Goal: Find specific page/section: Find specific page/section

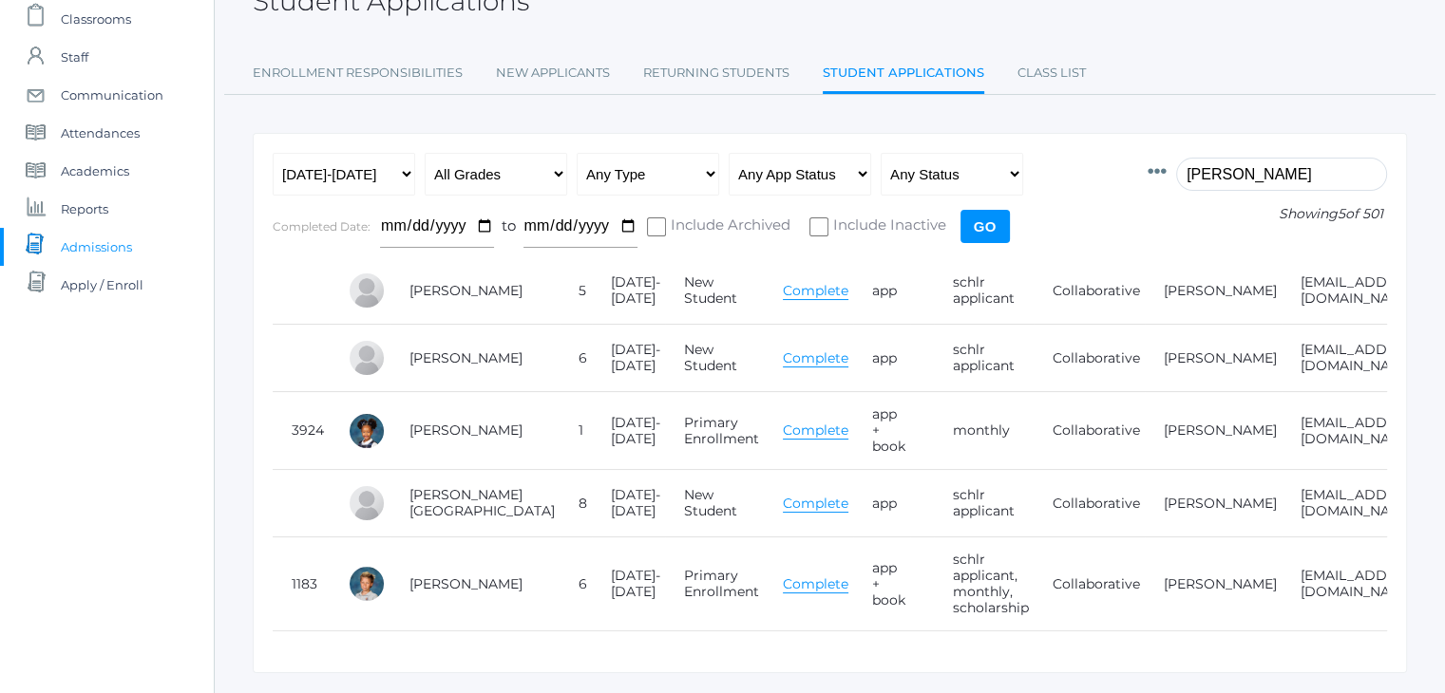
scroll to position [133, 0]
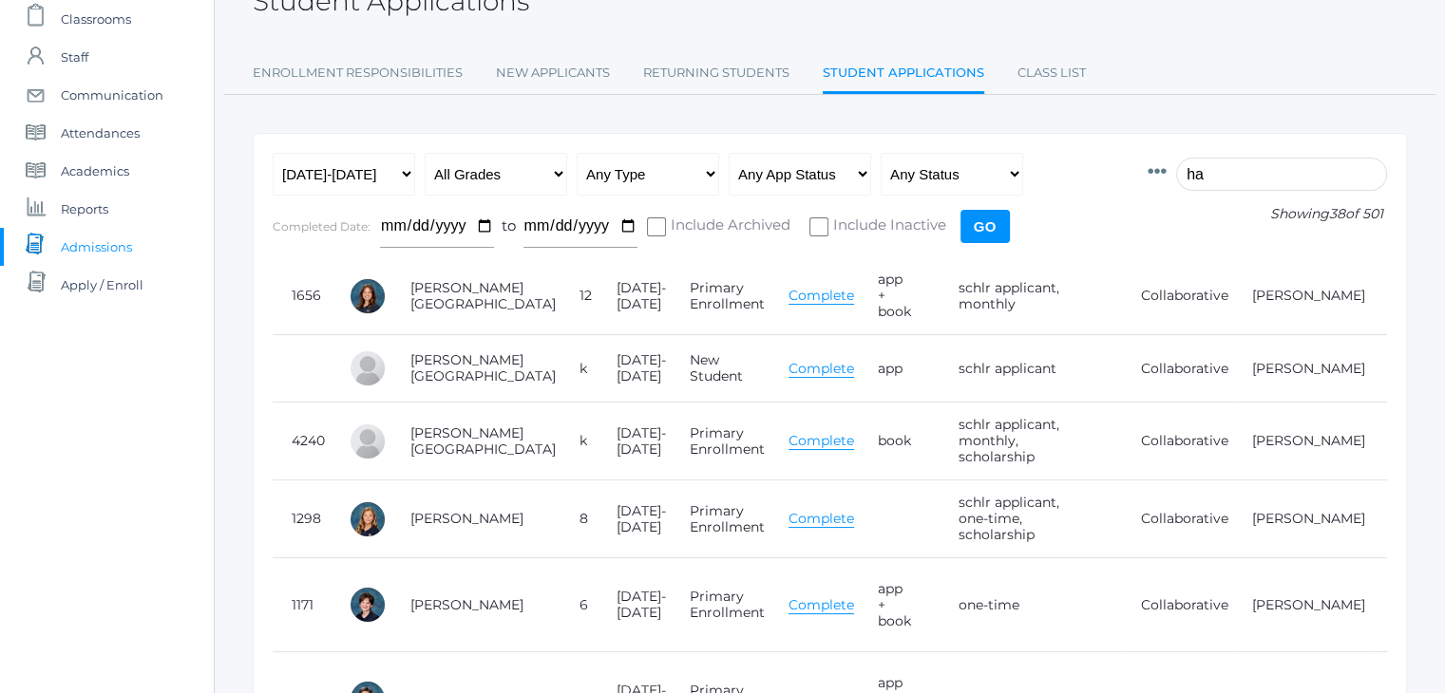
type input "h"
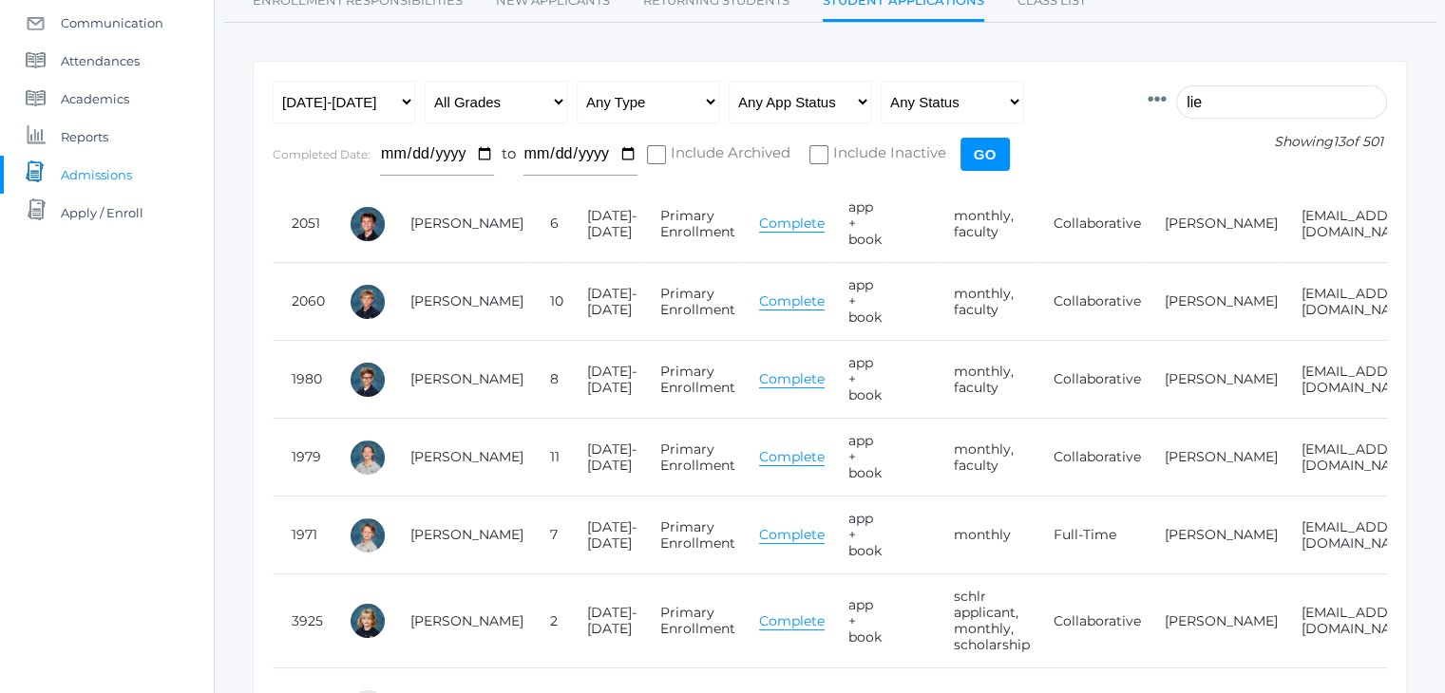
scroll to position [0, 0]
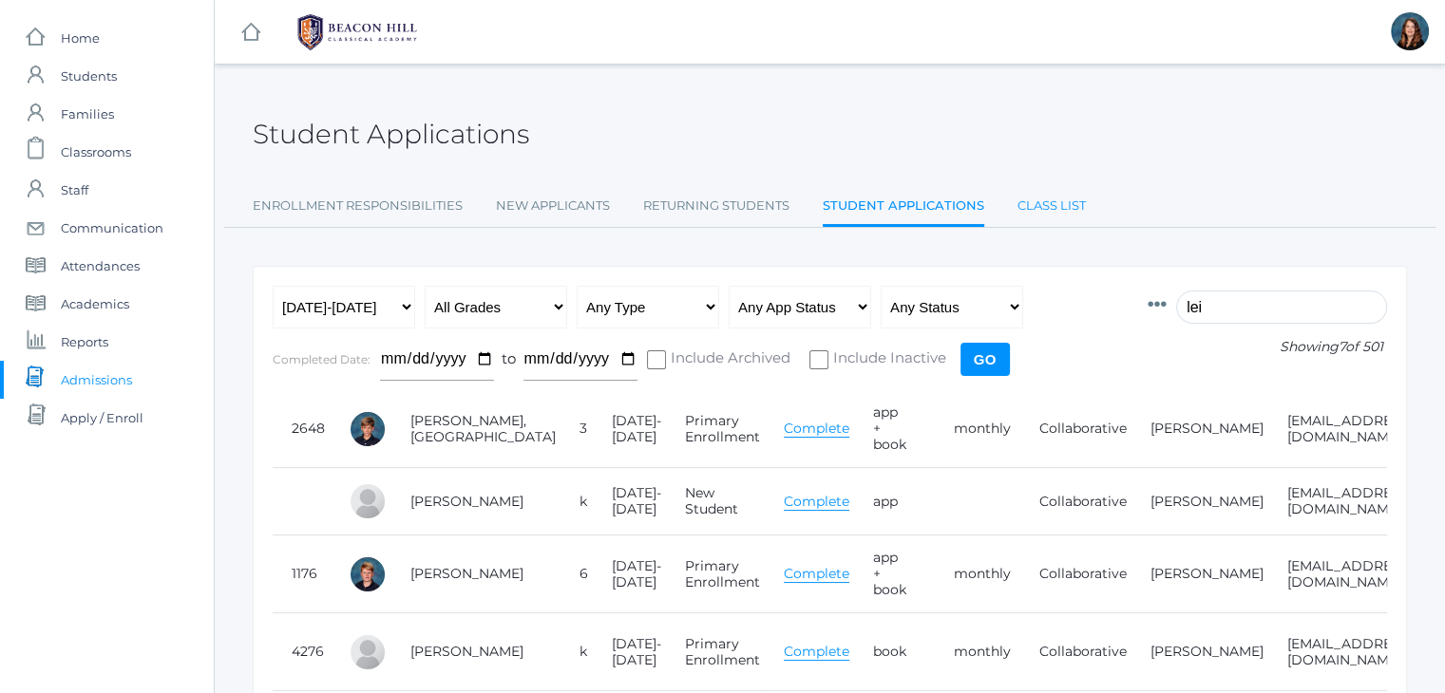
type input "lei"
click at [1052, 204] on link "Class List" at bounding box center [1051, 206] width 68 height 38
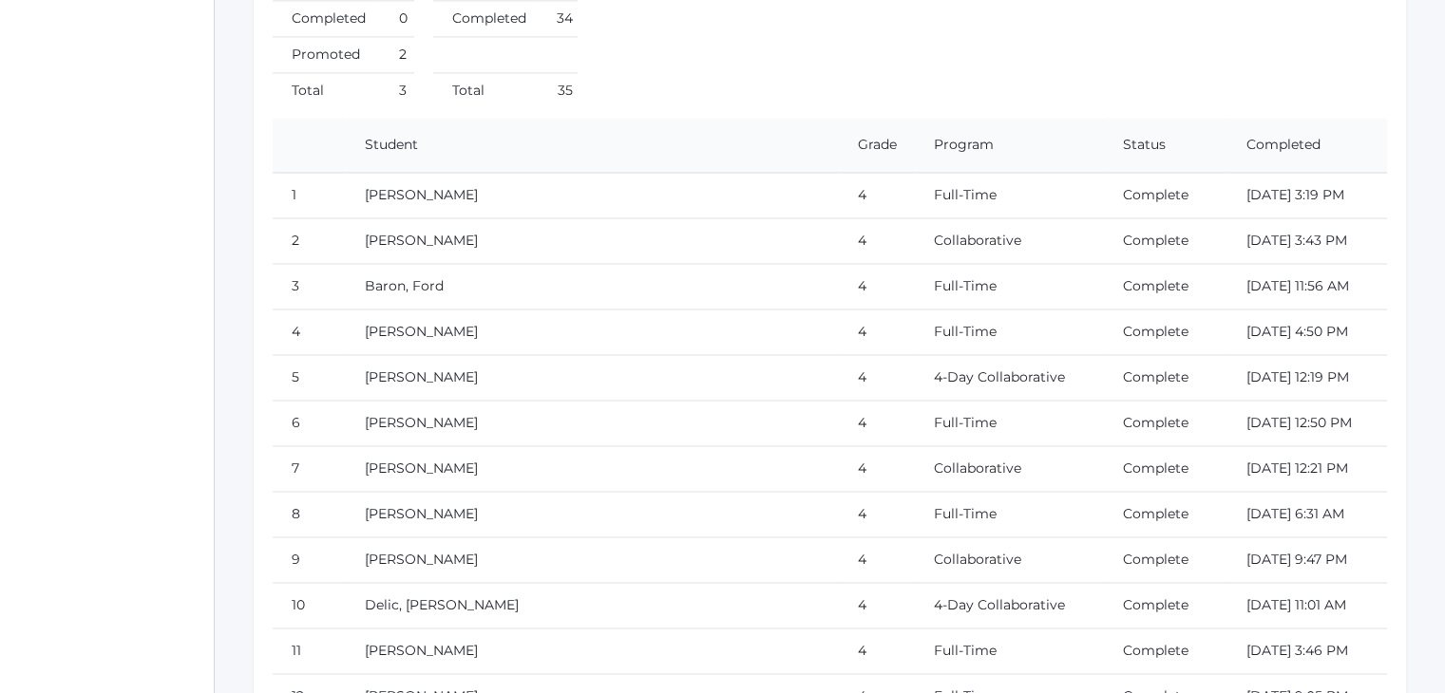
scroll to position [10179, 0]
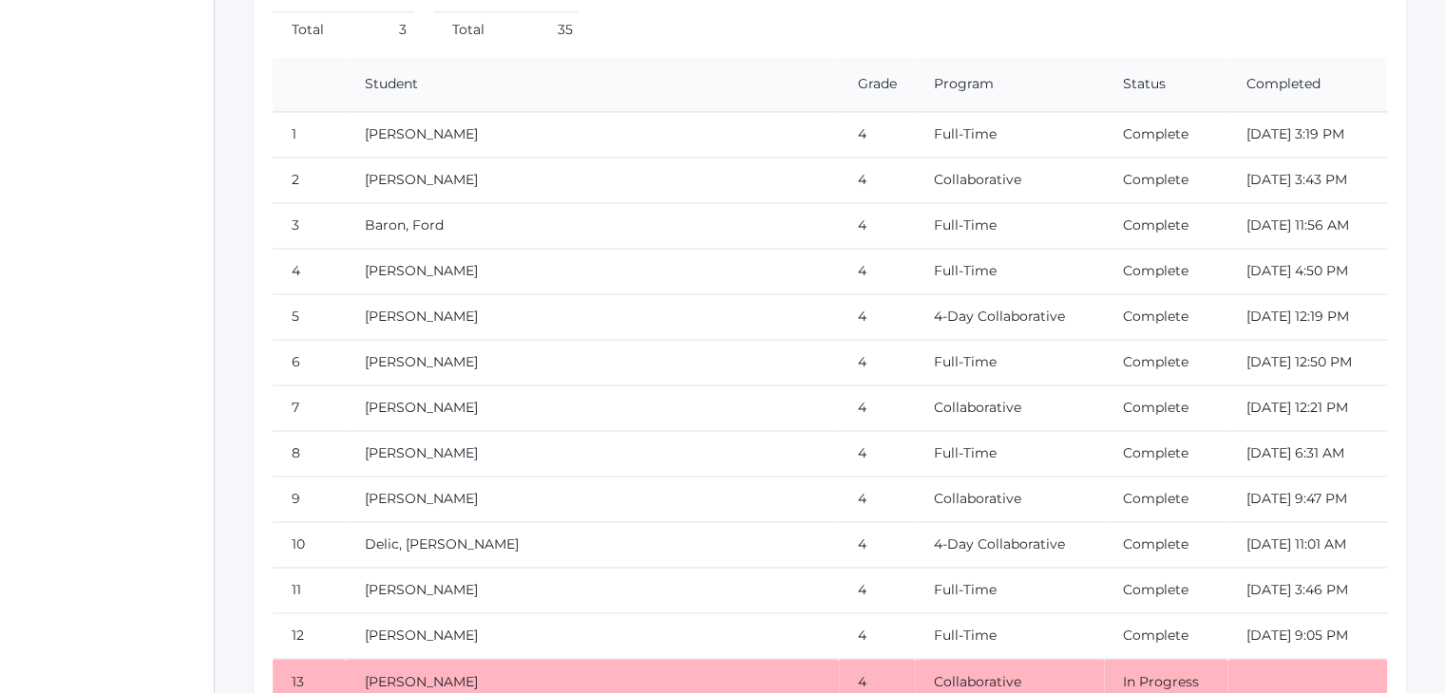
click at [839, 203] on td "4" at bounding box center [877, 226] width 76 height 46
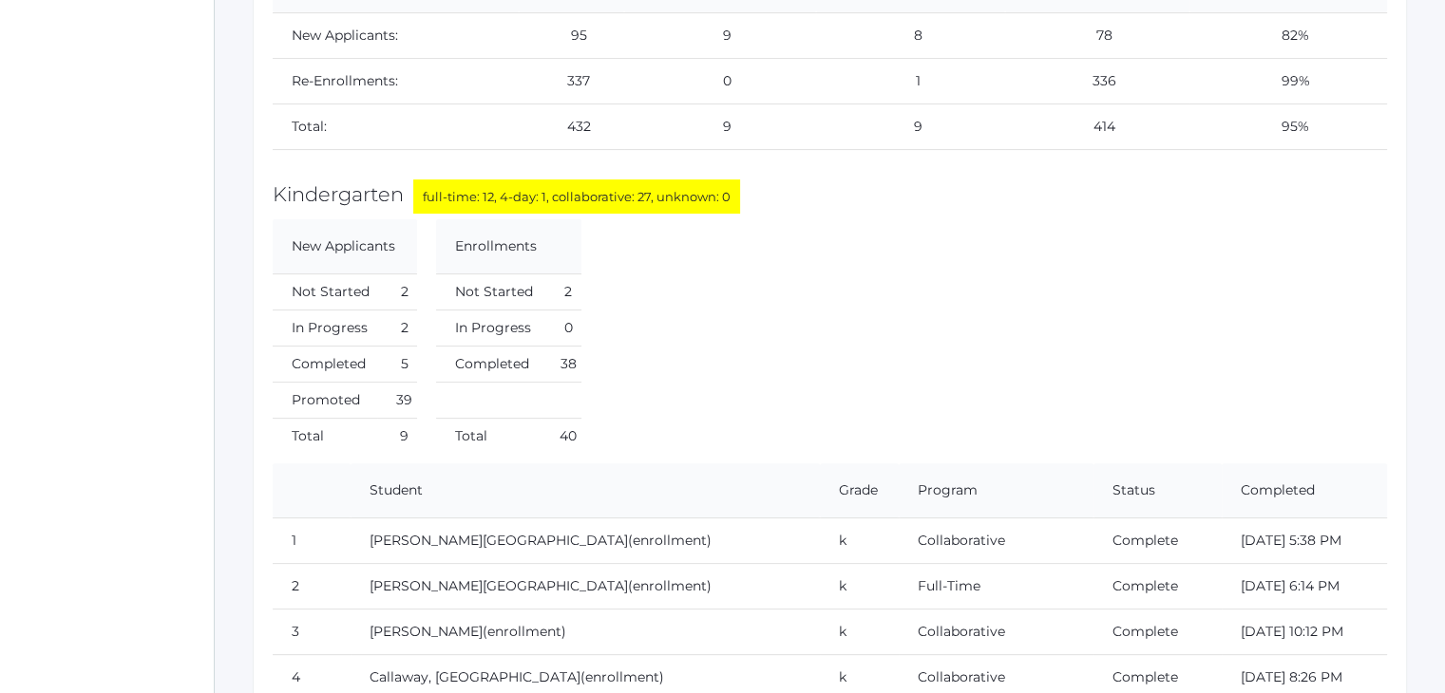
scroll to position [0, 0]
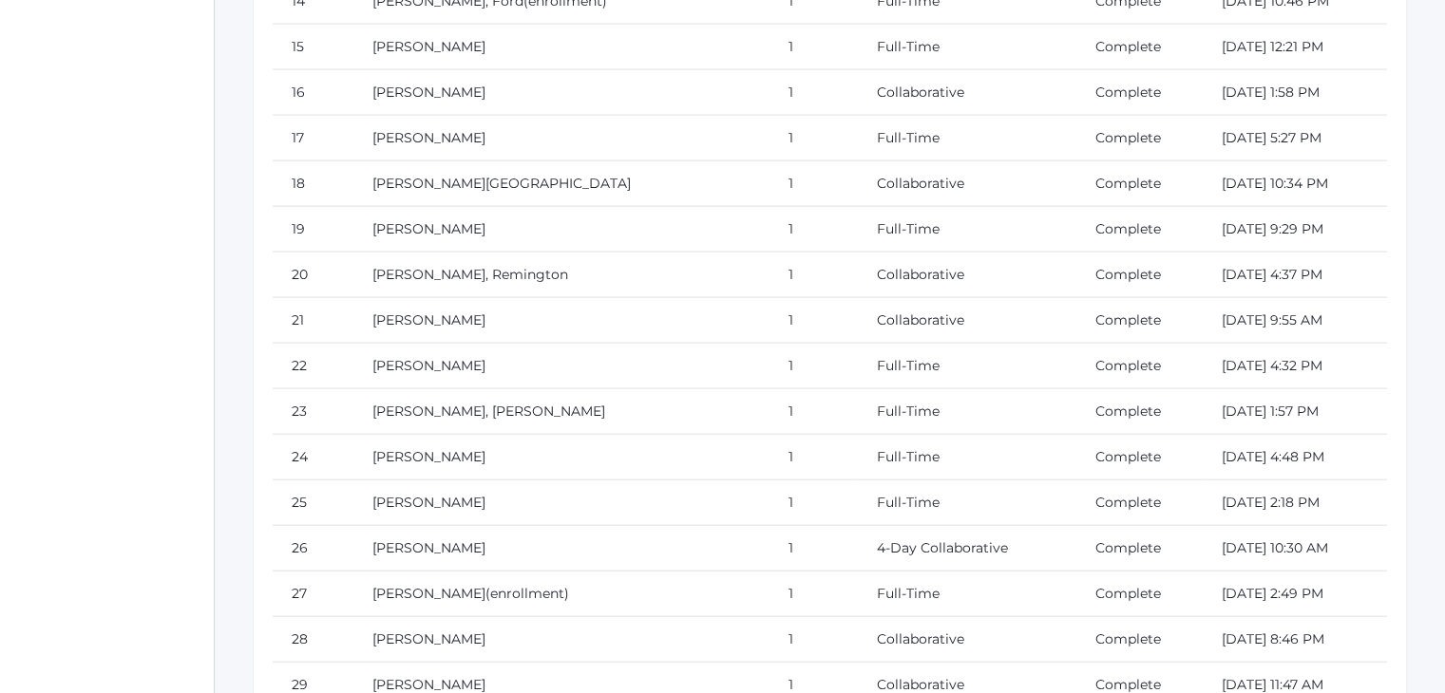
scroll to position [21751, 0]
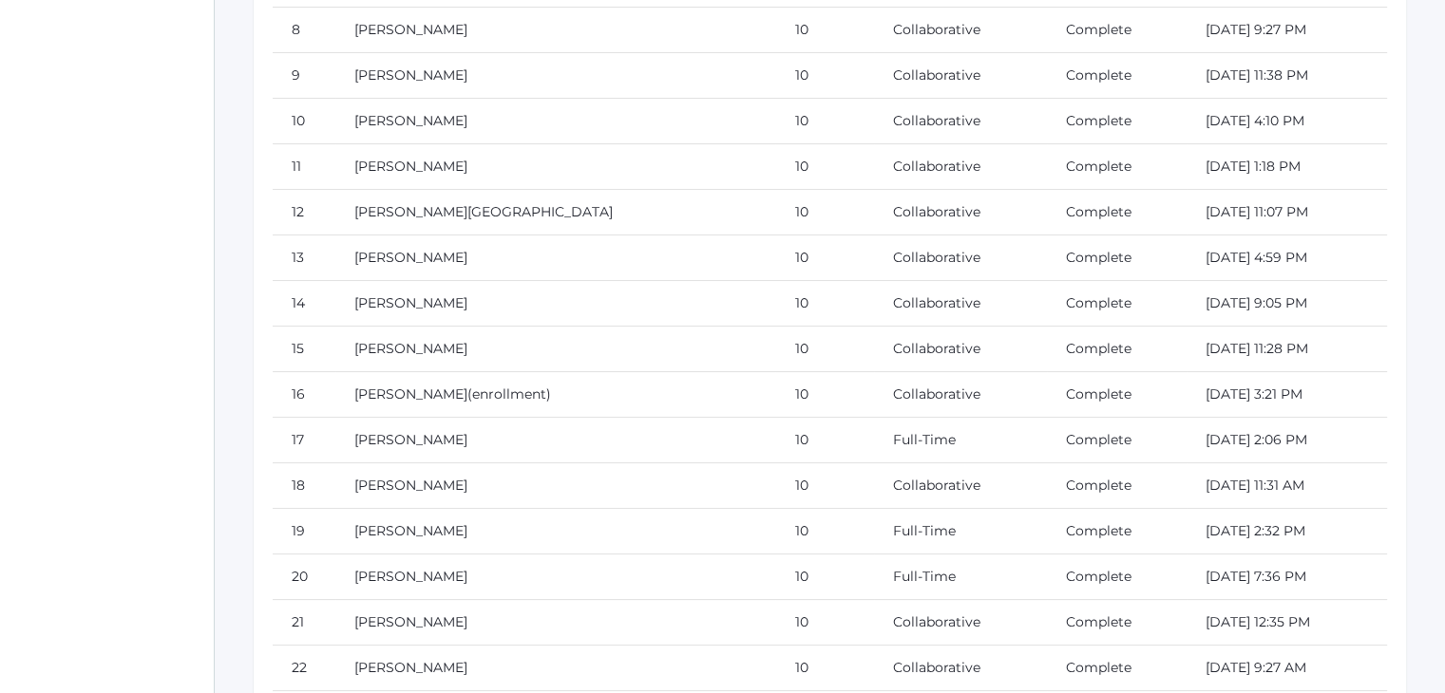
click at [1370, 236] on td "[DATE] 4:59 PM" at bounding box center [1286, 259] width 200 height 46
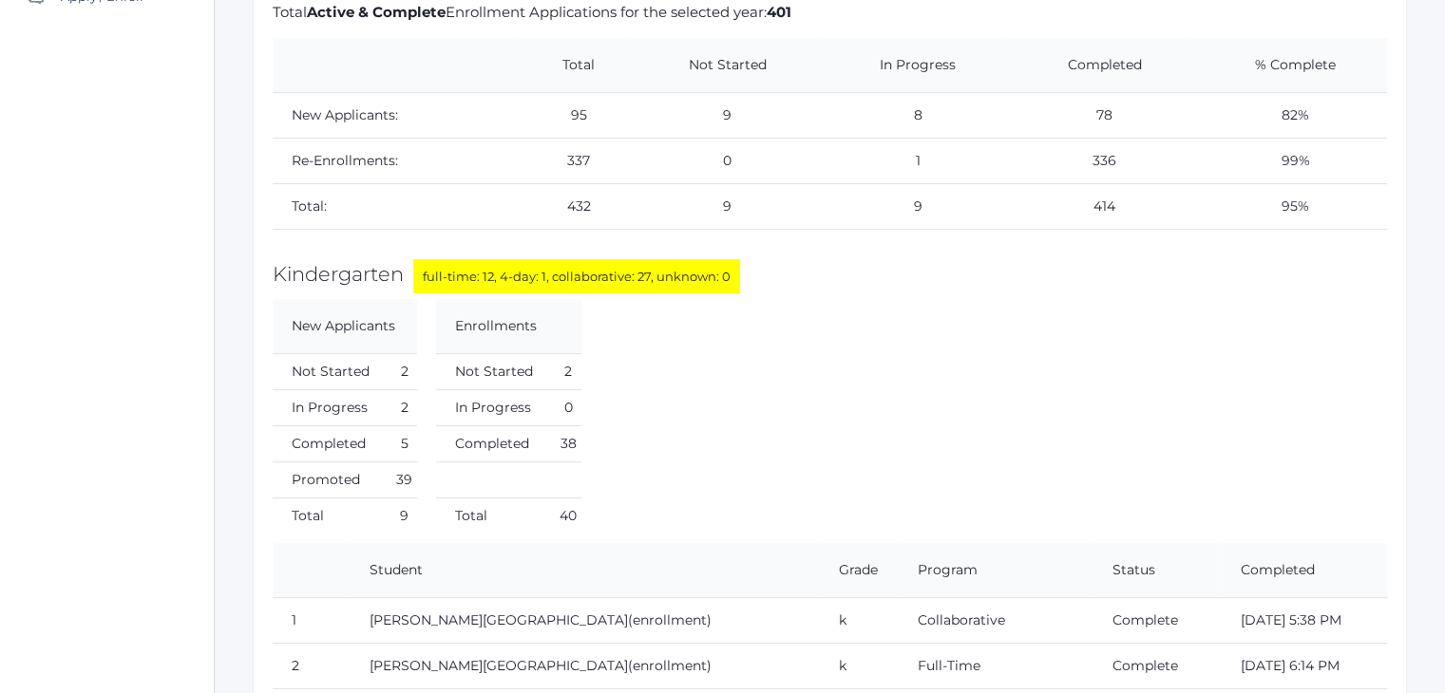
scroll to position [0, 0]
